Goal: Task Accomplishment & Management: Manage account settings

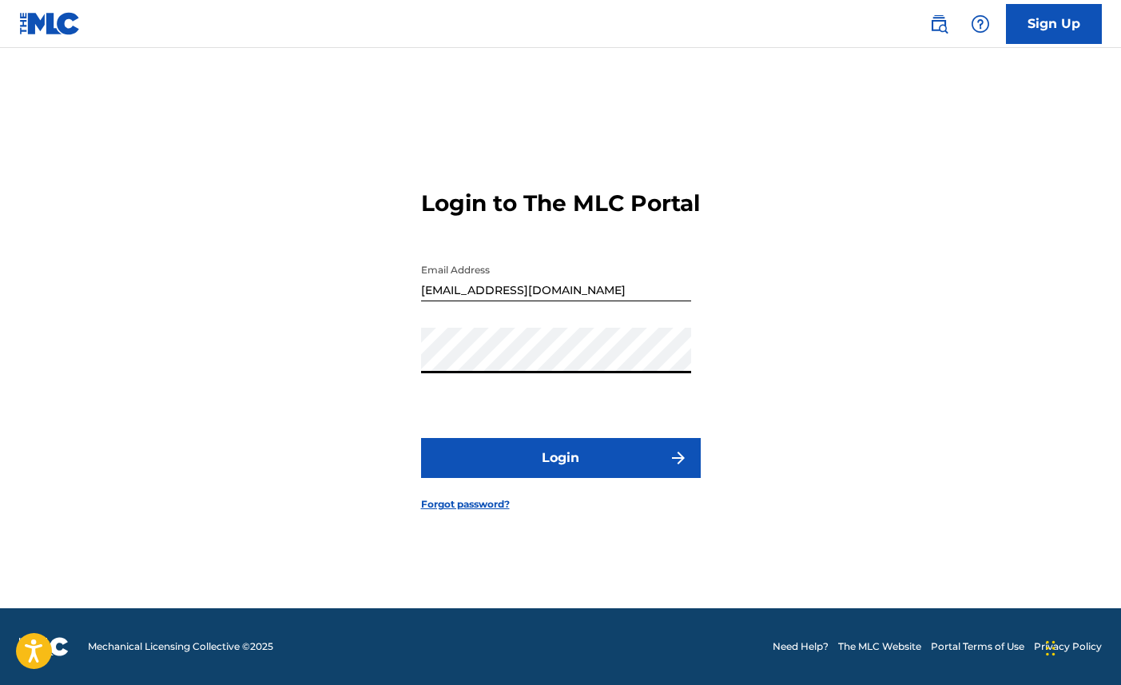
click at [546, 475] on button "Login" at bounding box center [561, 458] width 280 height 40
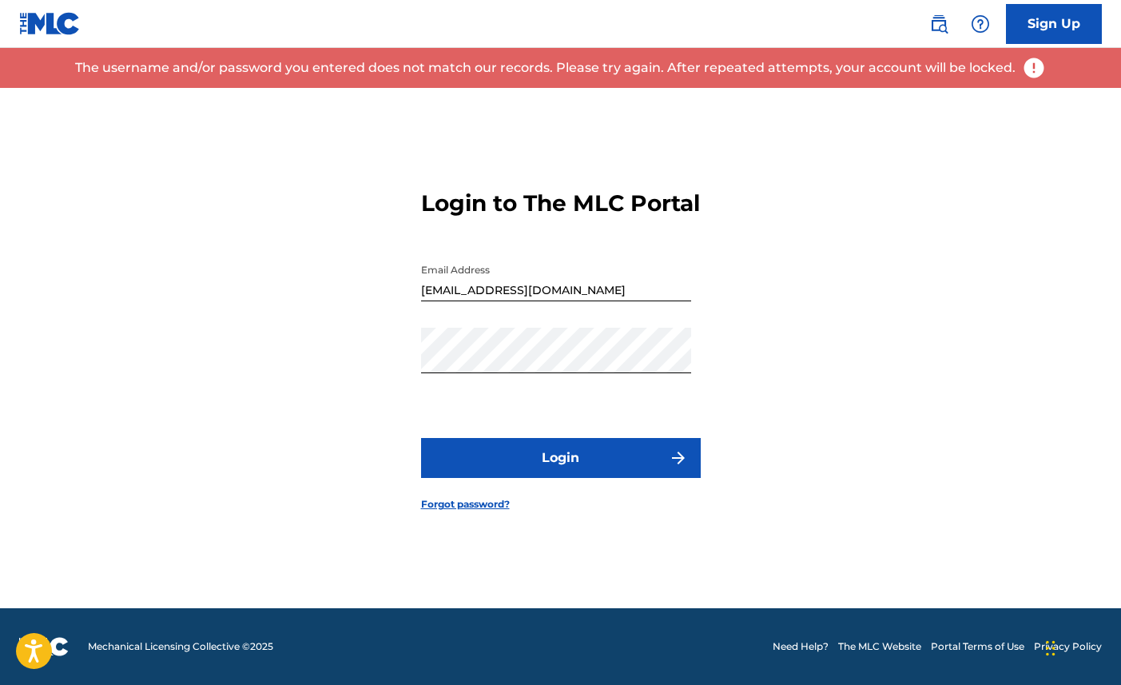
click at [451, 511] on link "Forgot password?" at bounding box center [465, 504] width 89 height 14
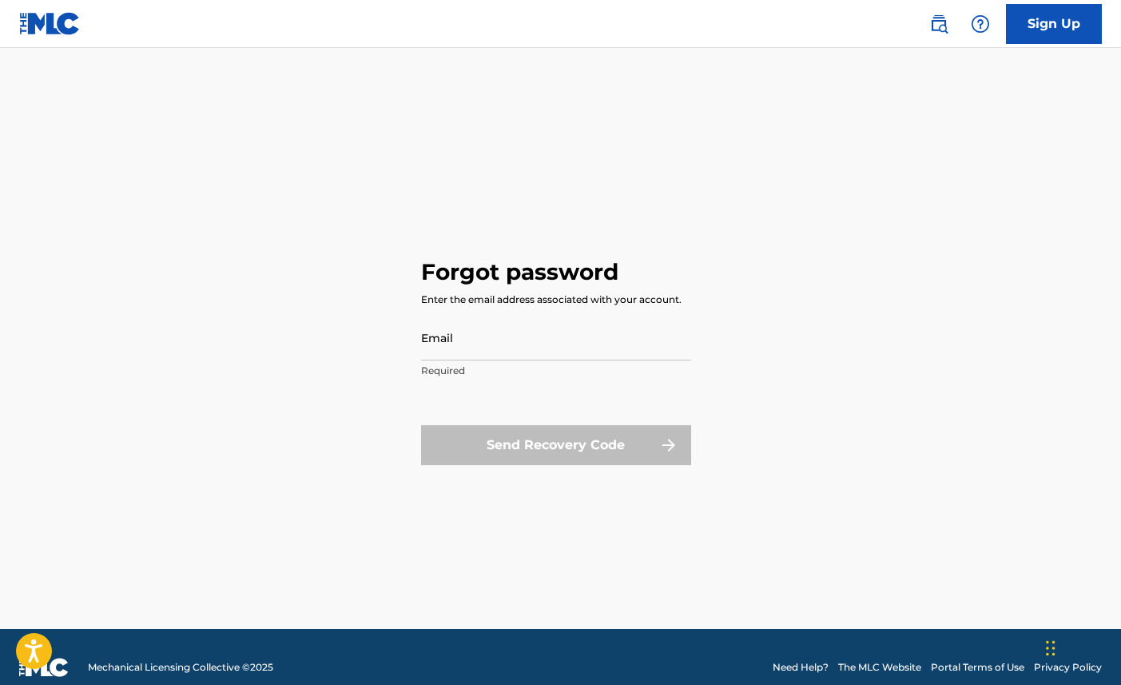
click at [450, 344] on input "Email" at bounding box center [556, 338] width 270 height 46
type input "[EMAIL_ADDRESS][DOMAIN_NAME]"
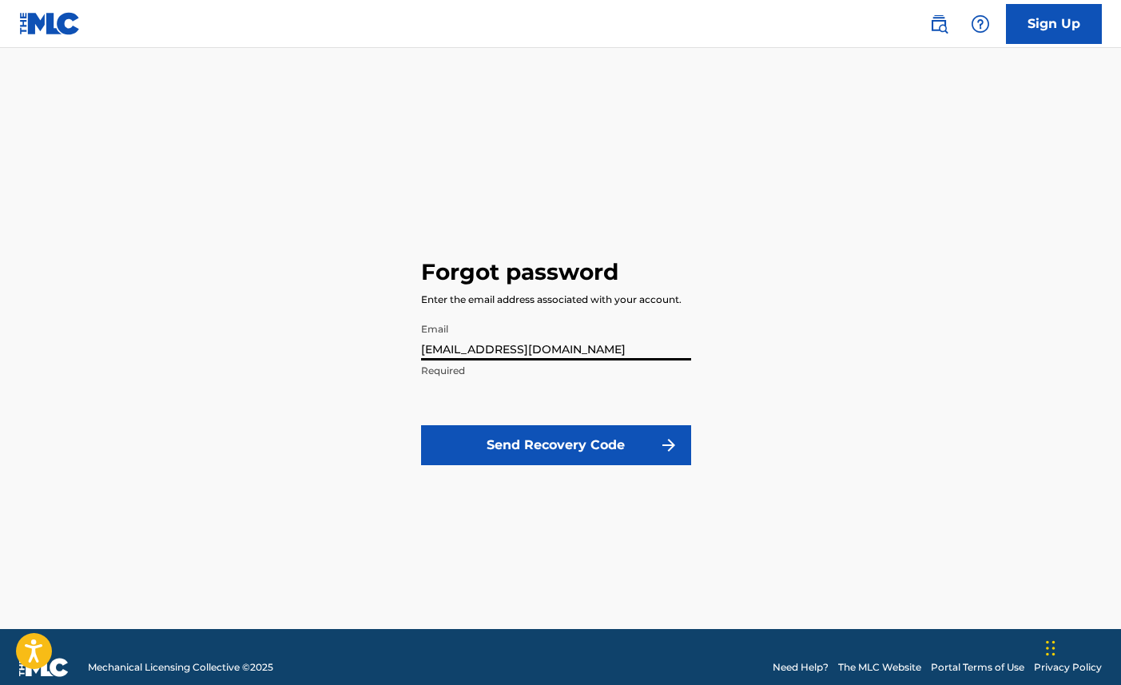
click at [518, 444] on button "Send Recovery Code" at bounding box center [556, 445] width 270 height 40
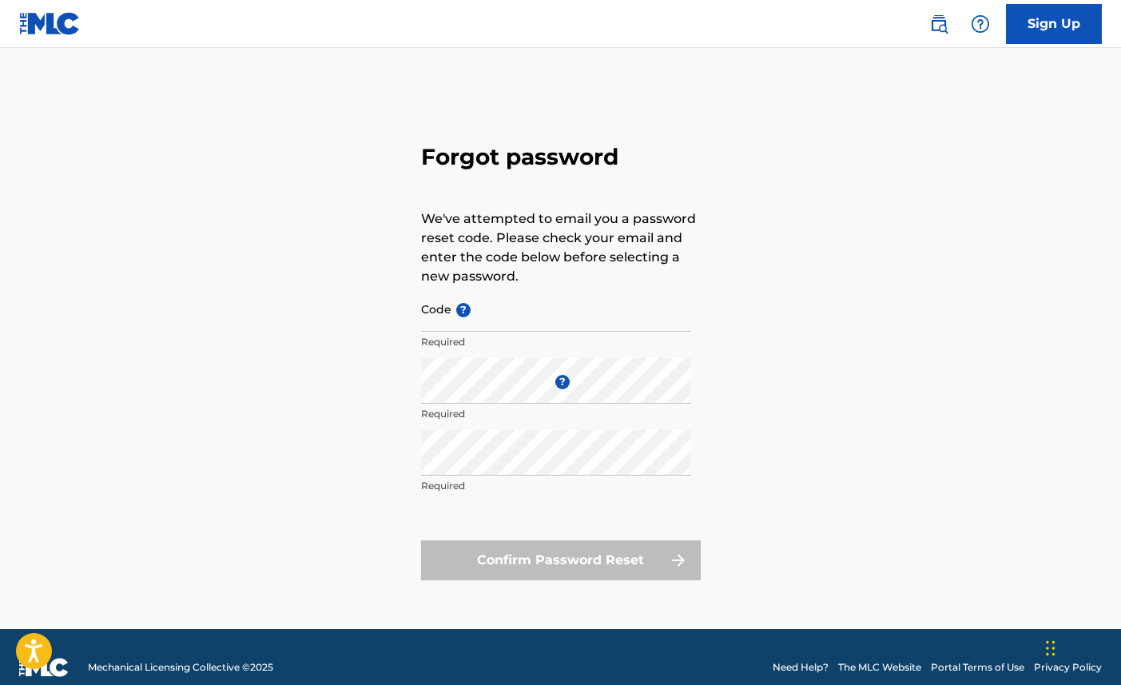
click at [489, 313] on input "Code ?" at bounding box center [556, 309] width 270 height 46
paste input "FP_e5cbbe6d254c9f6818f0fd1ab354"
type input "FP_e5cbbe6d254c9f6818f0fd1ab354"
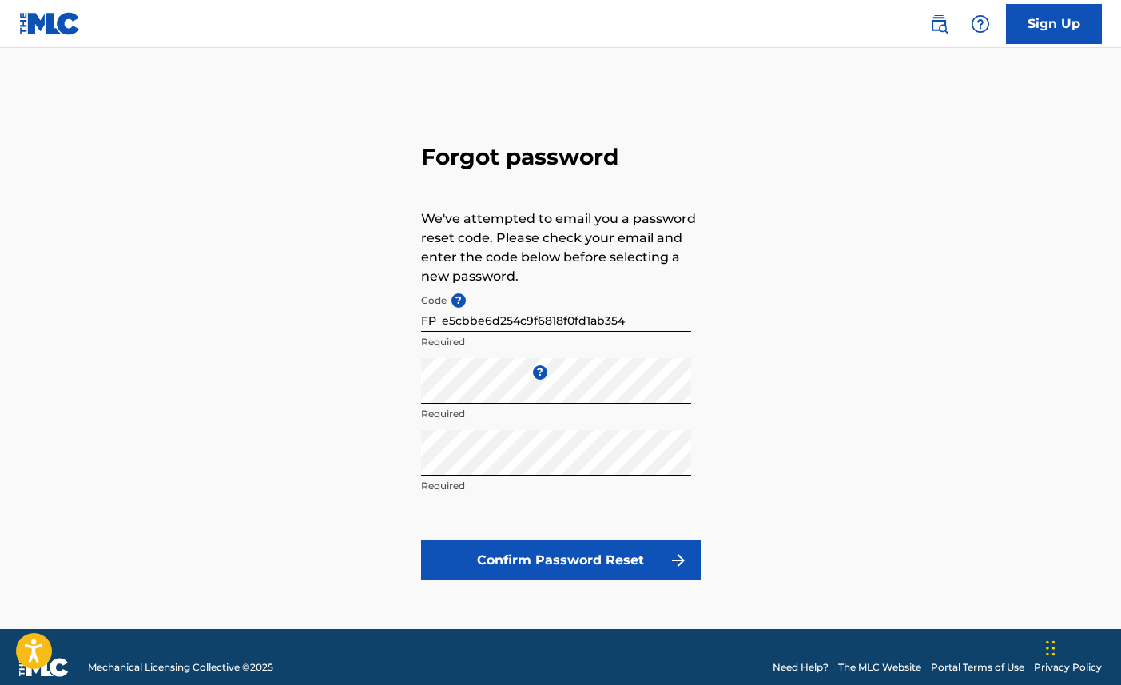
click at [546, 559] on button "Confirm Password Reset" at bounding box center [561, 560] width 280 height 40
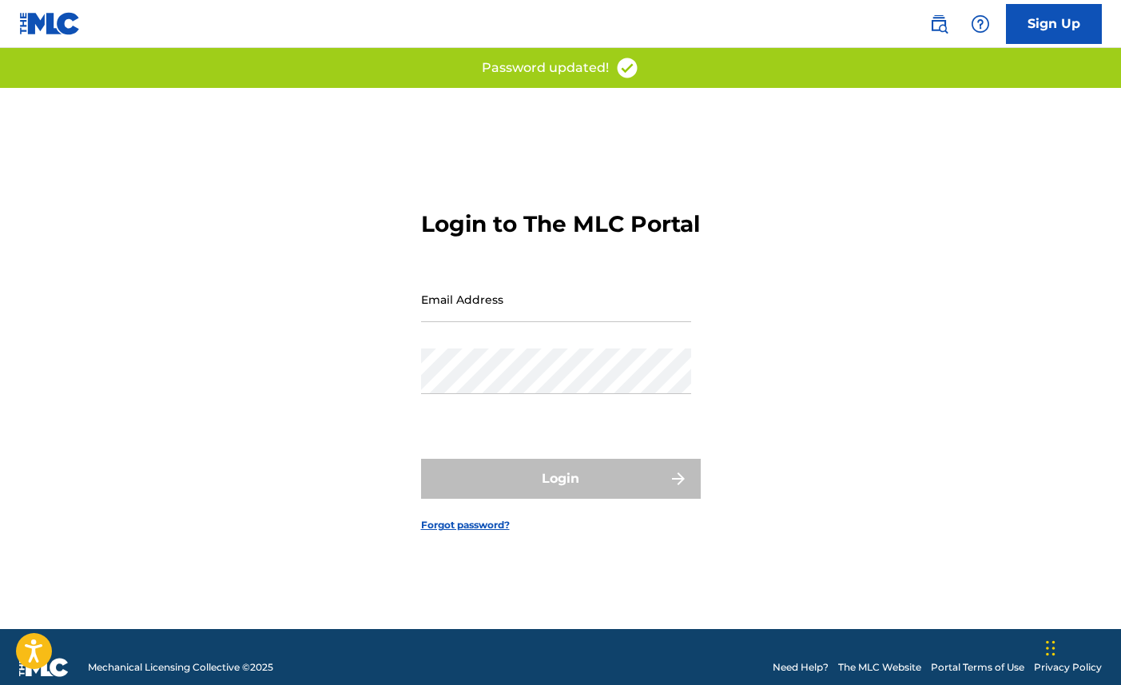
click at [484, 316] on input "Email Address" at bounding box center [556, 299] width 270 height 46
type input "[EMAIL_ADDRESS][DOMAIN_NAME]"
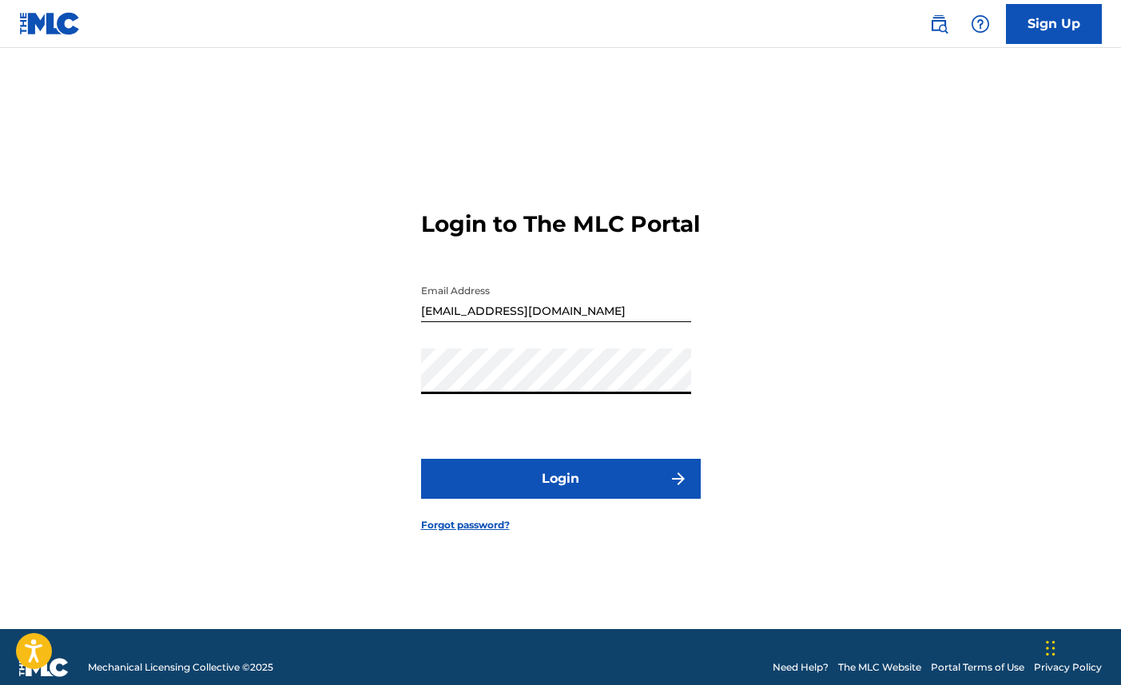
click at [421, 459] on button "Login" at bounding box center [561, 479] width 280 height 40
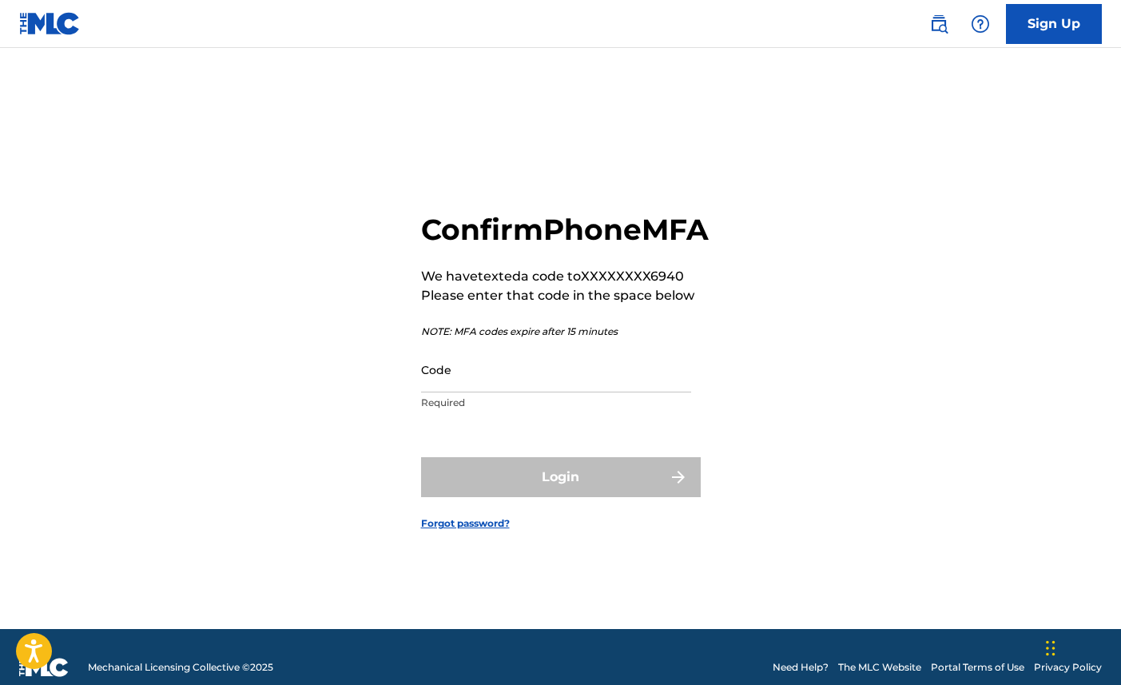
scroll to position [21, 0]
